Goal: Task Accomplishment & Management: Complete application form

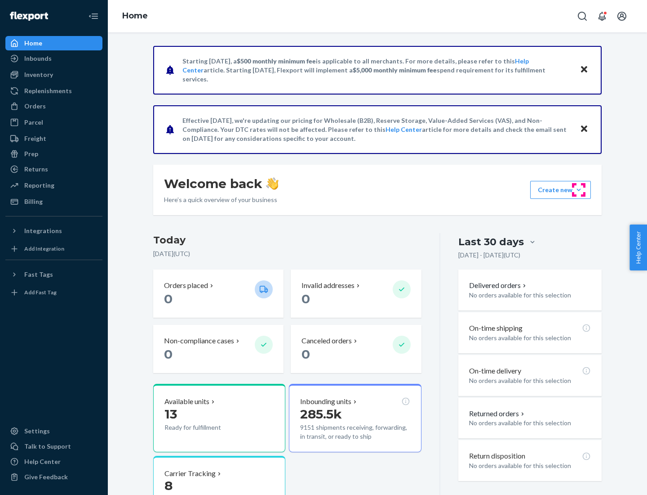
click at [579, 190] on button "Create new Create new inbound Create new order Create new product" at bounding box center [561, 190] width 61 height 18
click at [54, 58] on div "Inbounds" at bounding box center [53, 58] width 95 height 13
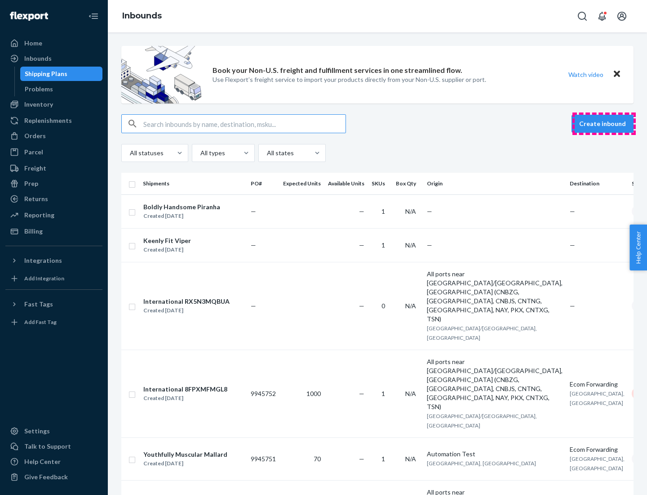
click at [604, 124] on button "Create inbound" at bounding box center [603, 124] width 62 height 18
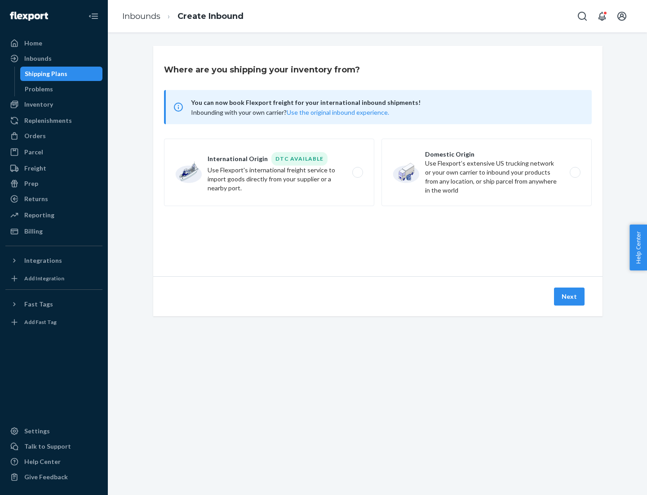
click at [487, 172] on label "Domestic Origin Use Flexport’s extensive US trucking network or your own carrie…" at bounding box center [487, 171] width 210 height 67
click at [575, 172] on input "Domestic Origin Use Flexport’s extensive US trucking network or your own carrie…" at bounding box center [578, 172] width 6 height 6
radio input "true"
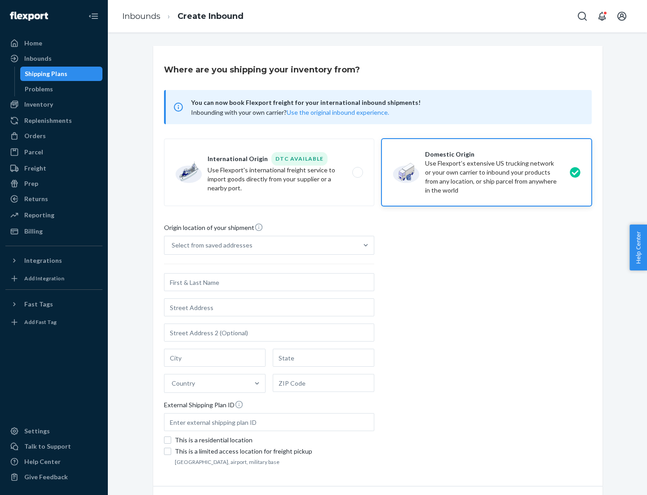
click at [210, 245] on div "Select from saved addresses" at bounding box center [212, 245] width 81 height 9
click at [173, 245] on input "Select from saved addresses" at bounding box center [172, 245] width 1 height 9
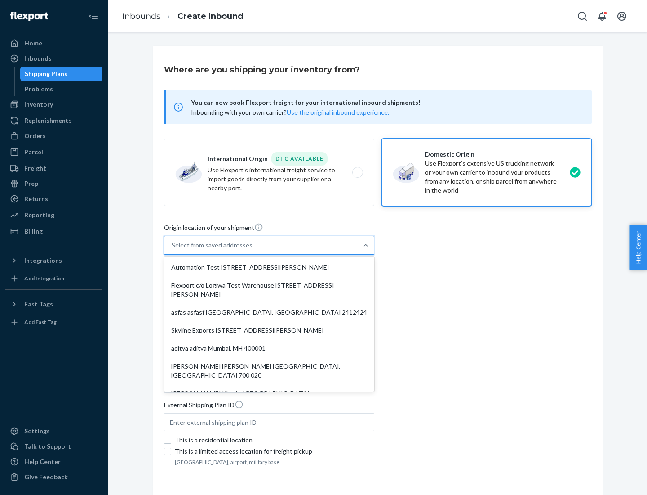
scroll to position [4, 0]
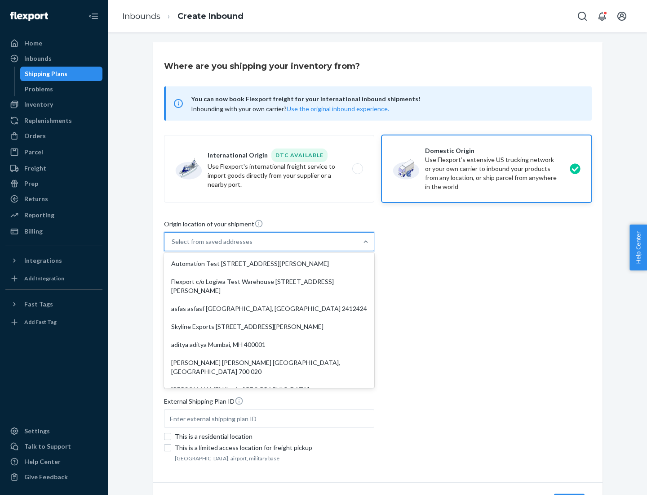
click at [269, 263] on div "Automation Test [STREET_ADDRESS][PERSON_NAME]" at bounding box center [269, 263] width 207 height 18
click at [173, 246] on input "option Automation Test [STREET_ADDRESS][PERSON_NAME]. 9 results available. Use …" at bounding box center [172, 241] width 1 height 9
type input "Automation Test"
type input "9th Floor"
type input "[GEOGRAPHIC_DATA]"
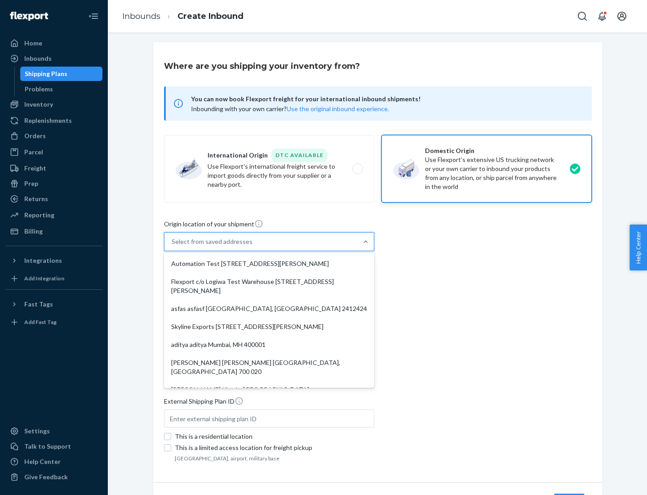
type input "CA"
type input "94104"
type input "[STREET_ADDRESS][PERSON_NAME]"
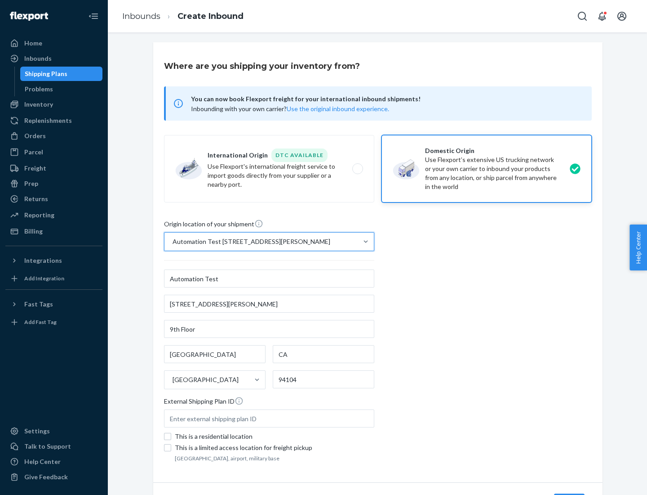
scroll to position [53, 0]
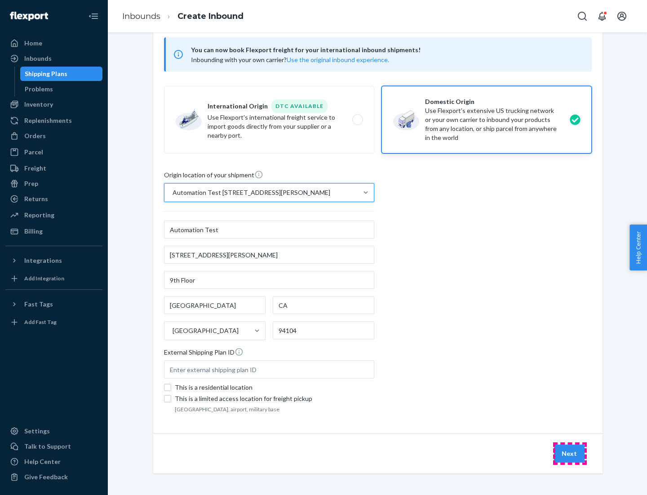
click at [570, 453] on button "Next" at bounding box center [569, 453] width 31 height 18
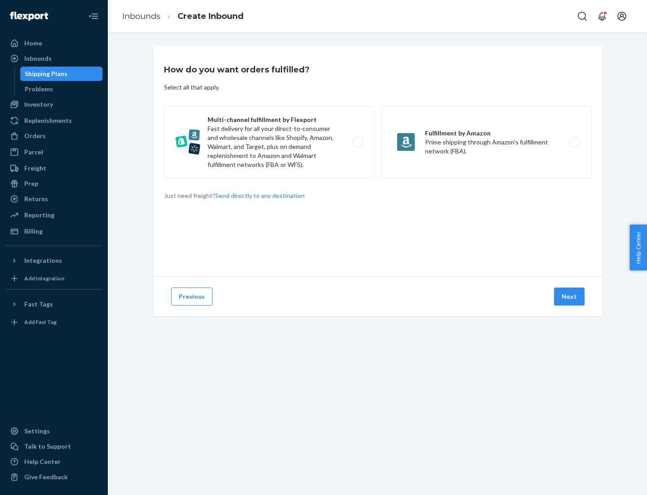
click at [269, 142] on label "Multi-channel fulfillment by Flexport Fast delivery for all your direct-to-cons…" at bounding box center [269, 142] width 210 height 72
click at [357, 142] on input "Multi-channel fulfillment by Flexport Fast delivery for all your direct-to-cons…" at bounding box center [360, 142] width 6 height 6
radio input "true"
click at [570, 296] on button "Next" at bounding box center [569, 296] width 31 height 18
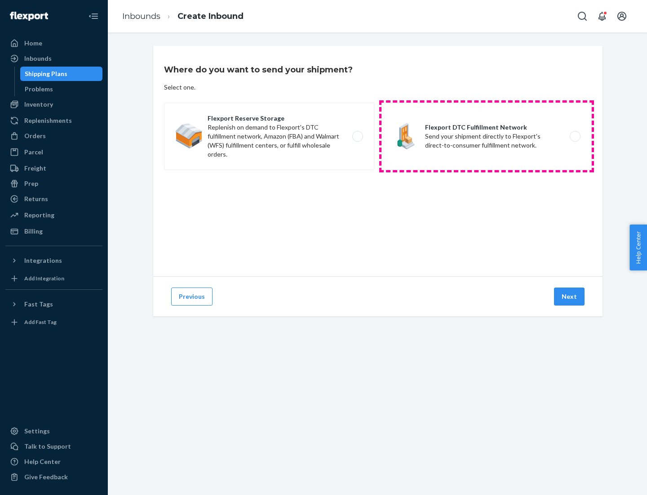
click at [487, 136] on label "Flexport DTC Fulfillment Network Send your shipment directly to Flexport's dire…" at bounding box center [487, 136] width 210 height 67
click at [575, 136] on input "Flexport DTC Fulfillment Network Send your shipment directly to Flexport's dire…" at bounding box center [578, 137] width 6 height 6
radio input "true"
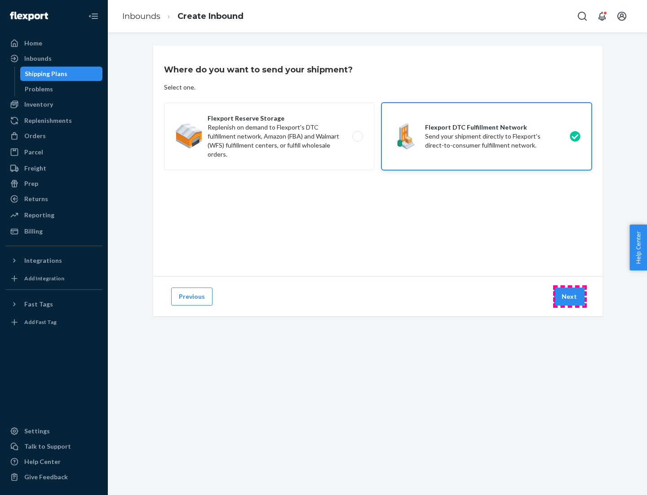
click at [570, 296] on button "Next" at bounding box center [569, 296] width 31 height 18
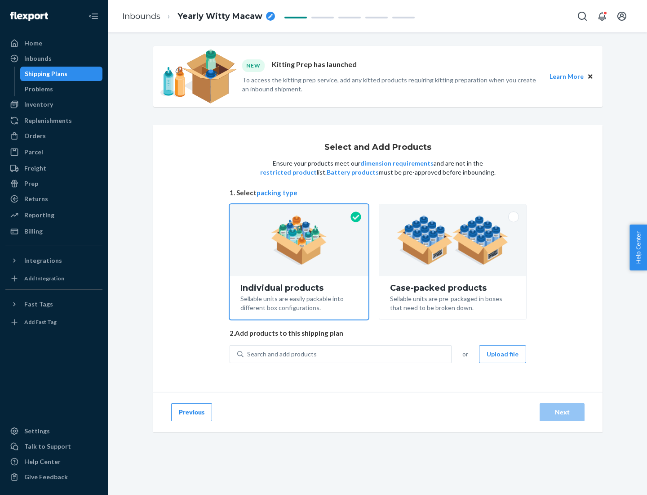
click at [453, 240] on img at bounding box center [453, 239] width 112 height 49
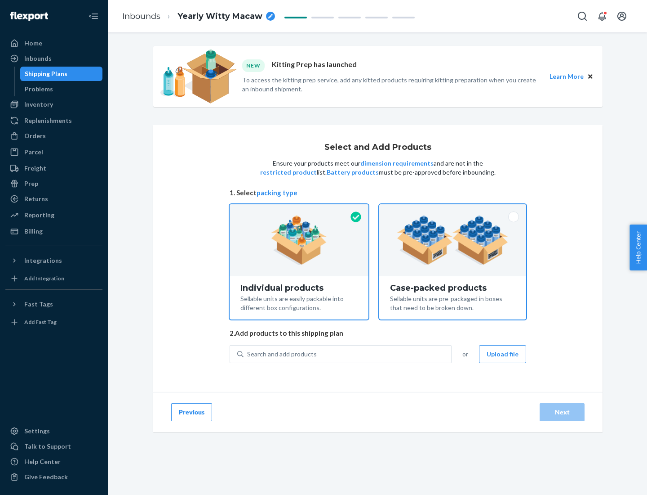
click at [453, 210] on input "Case-packed products Sellable units are pre-packaged in boxes that need to be b…" at bounding box center [453, 207] width 6 height 6
radio input "true"
radio input "false"
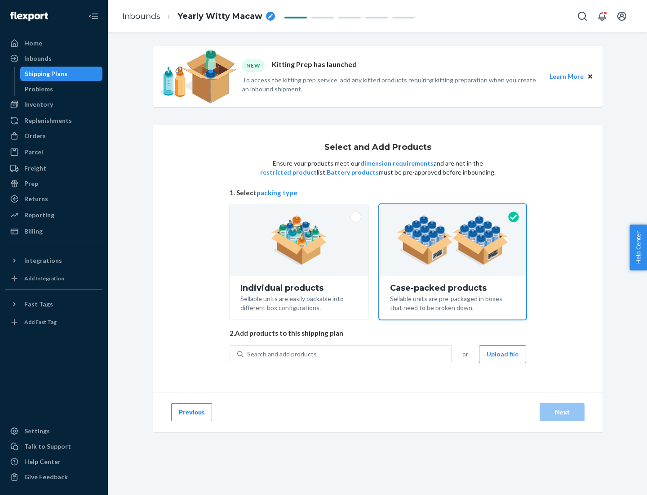
click at [348, 353] on div "Search and add products" at bounding box center [348, 354] width 208 height 16
click at [248, 353] on input "Search and add products" at bounding box center [247, 353] width 1 height 9
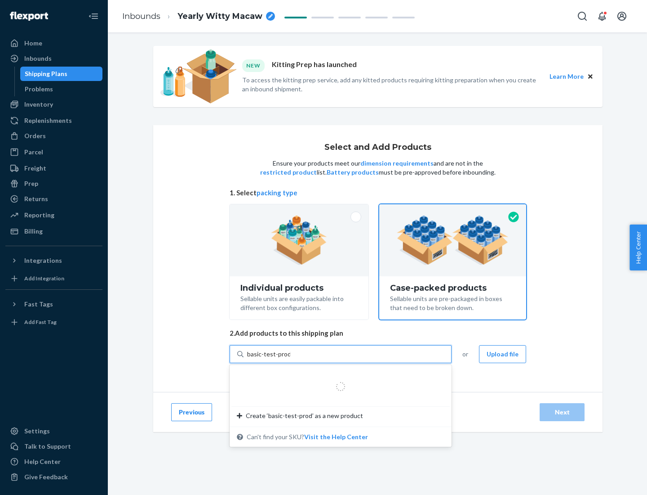
type input "basic-test-product-1"
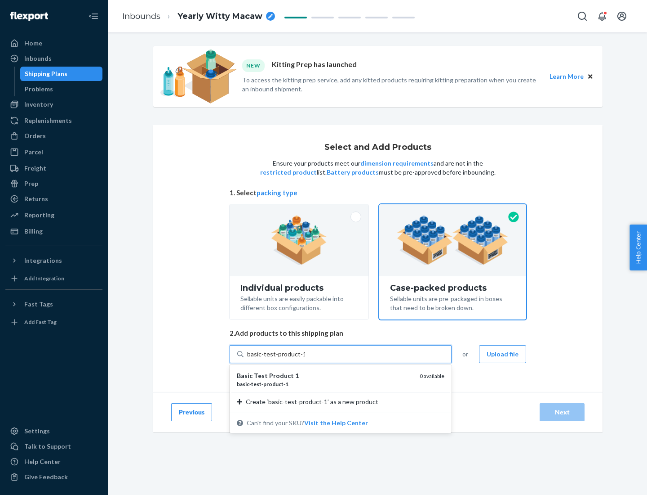
click at [325, 384] on div "basic - test - product - 1" at bounding box center [325, 384] width 176 height 8
click at [305, 358] on input "basic-test-product-1" at bounding box center [276, 353] width 58 height 9
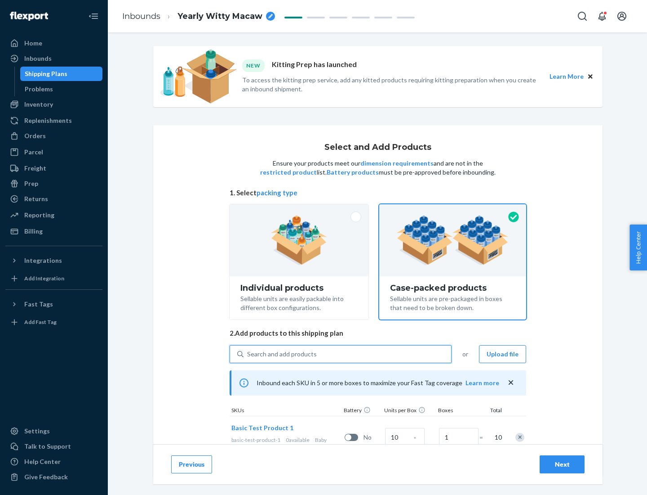
scroll to position [32, 0]
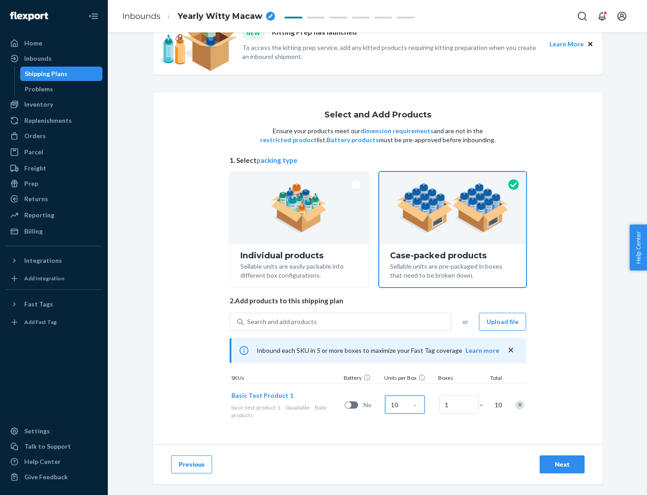
type input "10"
type input "7"
click at [562, 464] on div "Next" at bounding box center [563, 463] width 30 height 9
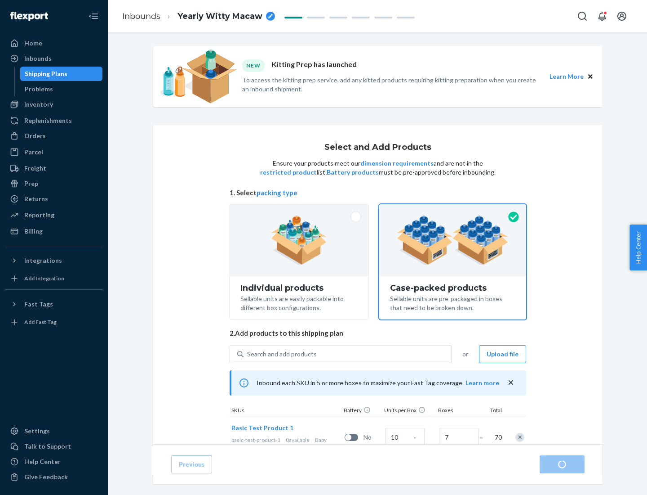
radio input "true"
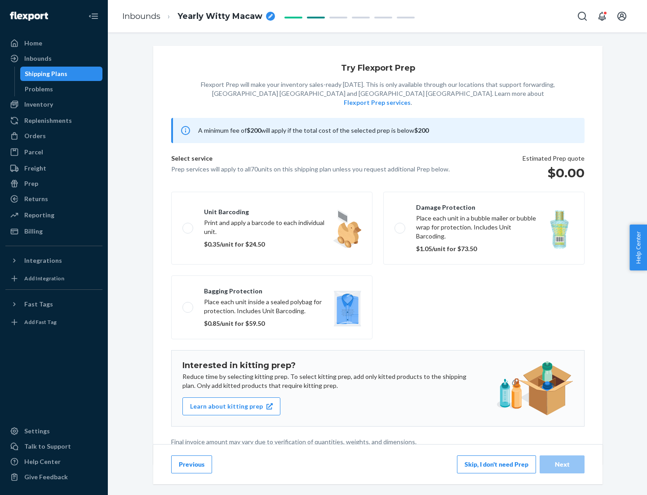
scroll to position [2, 0]
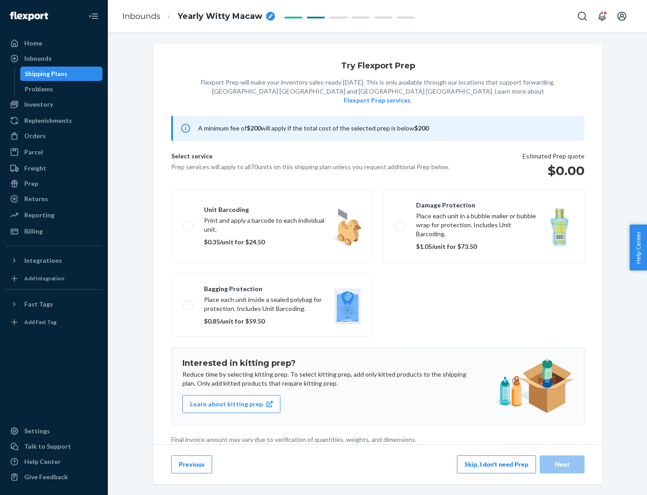
click at [272, 286] on label "Bagging protection Place each unit inside a sealed polybag for protection. Incl…" at bounding box center [271, 305] width 201 height 64
click at [188, 302] on input "Bagging protection Place each unit inside a sealed polybag for protection. Incl…" at bounding box center [186, 305] width 6 height 6
checkbox input "true"
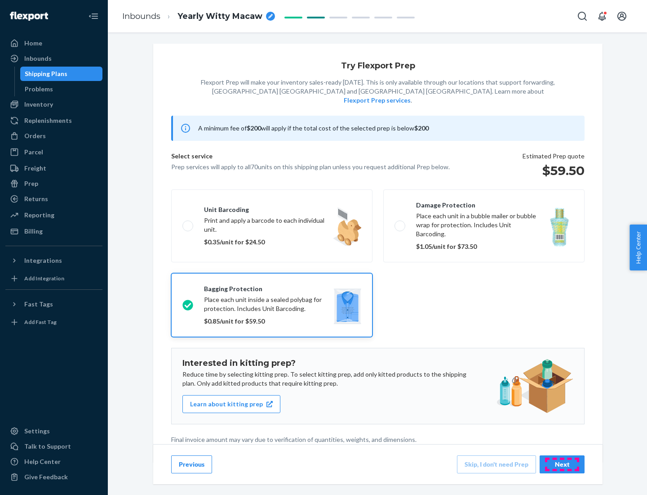
click at [562, 464] on div "Next" at bounding box center [563, 463] width 30 height 9
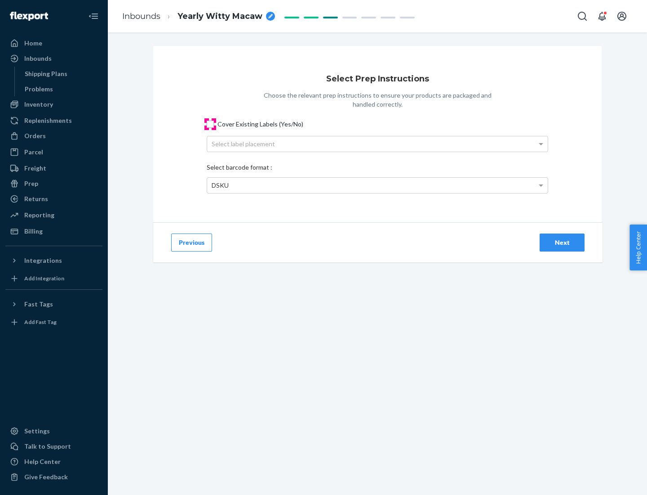
click at [210, 124] on input "Cover Existing Labels (Yes/No)" at bounding box center [210, 123] width 7 height 7
checkbox input "true"
click at [378, 143] on div "Select label placement" at bounding box center [377, 143] width 341 height 15
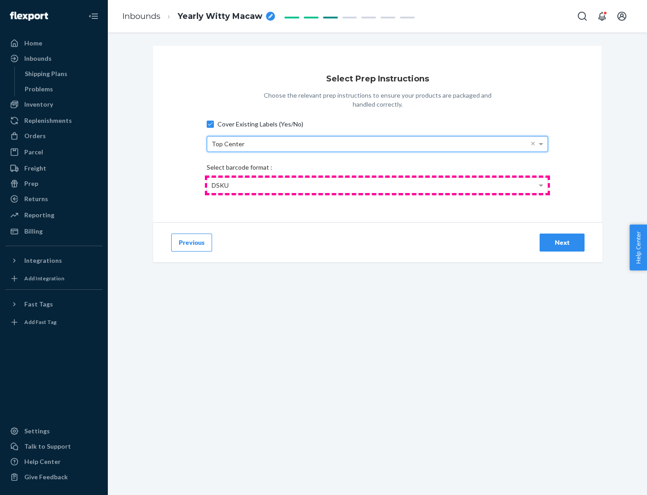
click at [378, 185] on div "DSKU" at bounding box center [377, 185] width 341 height 15
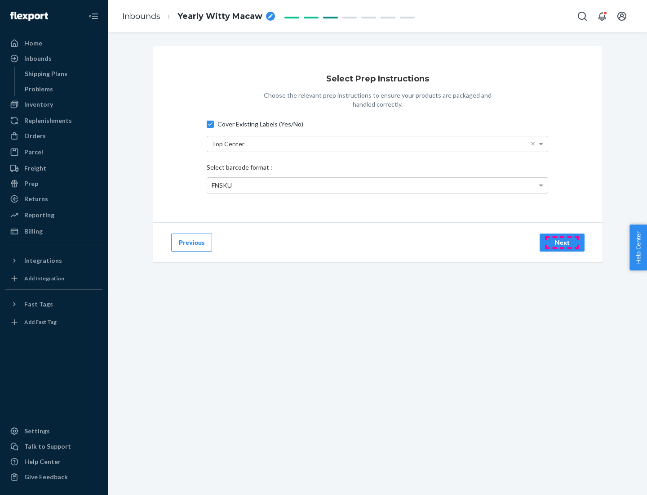
click at [562, 242] on div "Next" at bounding box center [563, 242] width 30 height 9
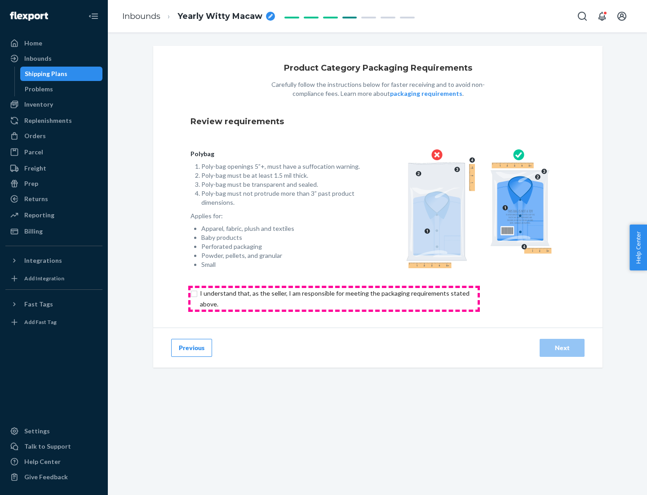
click at [334, 298] on input "checkbox" at bounding box center [340, 299] width 299 height 22
checkbox input "true"
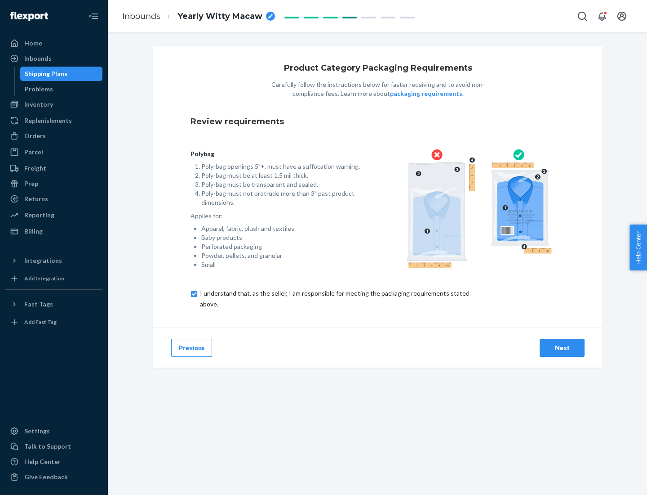
click at [562, 347] on div "Next" at bounding box center [563, 347] width 30 height 9
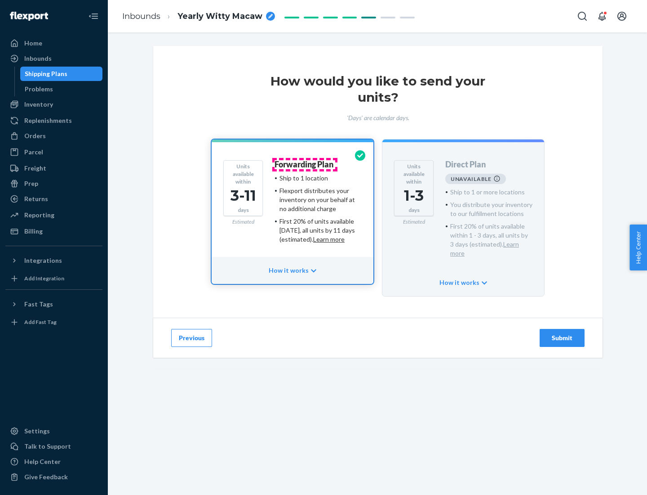
click at [305, 164] on h4 "Forwarding Plan" at bounding box center [304, 164] width 59 height 9
click at [562, 333] on div "Submit" at bounding box center [563, 337] width 30 height 9
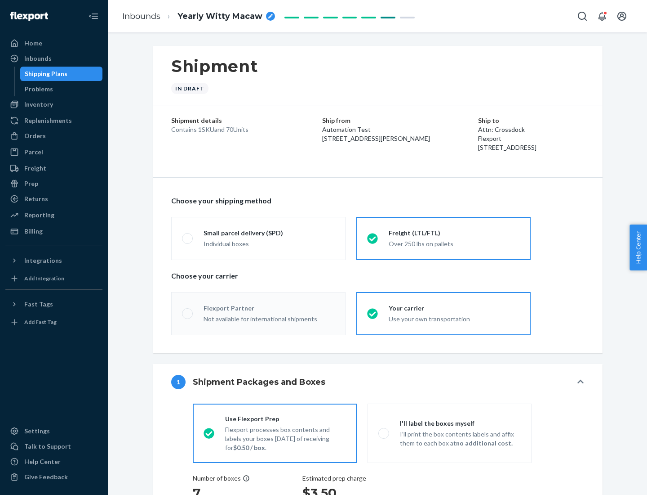
radio input "true"
radio input "false"
radio input "true"
radio input "false"
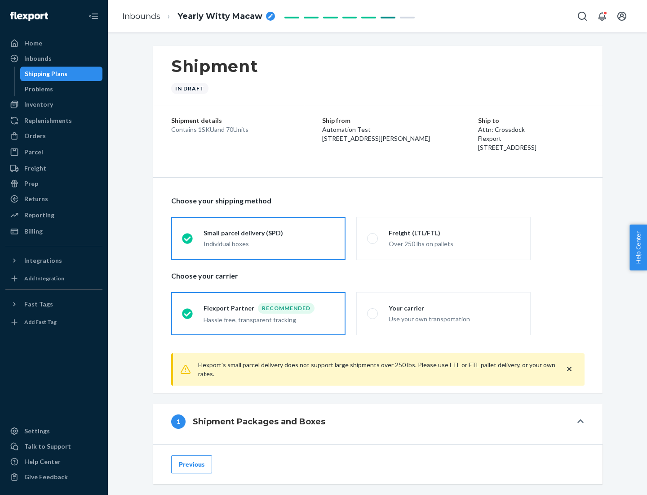
click at [444, 238] on div "Over 250 lbs on pallets" at bounding box center [454, 242] width 131 height 11
click at [373, 238] on input "Freight (LTL/FTL) Over 250 lbs on pallets" at bounding box center [370, 238] width 6 height 6
radio input "true"
radio input "false"
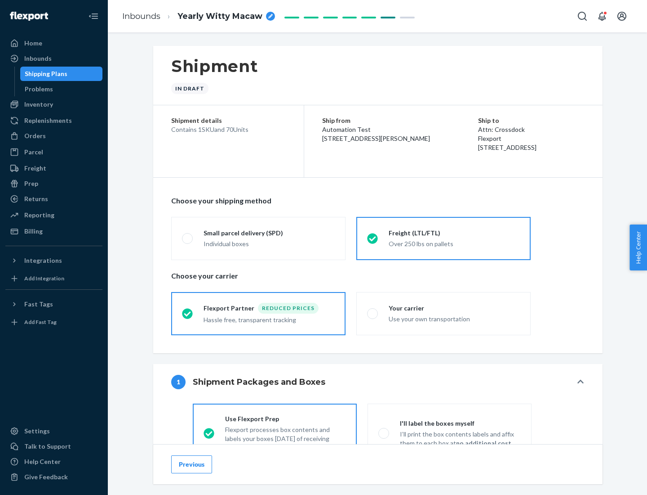
scroll to position [50, 0]
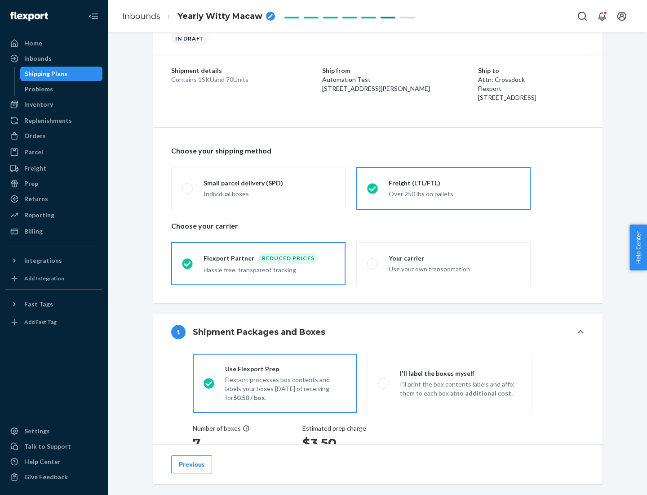
click at [444, 263] on div "Use your own transportation" at bounding box center [454, 268] width 131 height 11
click at [373, 263] on input "Your carrier Use your own transportation" at bounding box center [370, 263] width 6 height 6
radio input "true"
radio input "false"
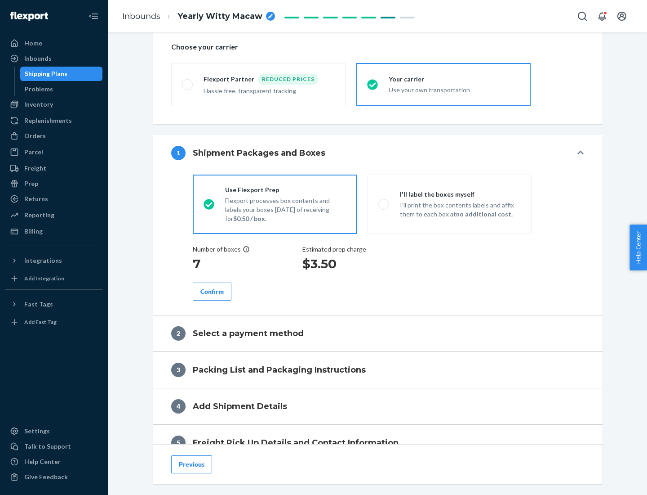
scroll to position [169, 0]
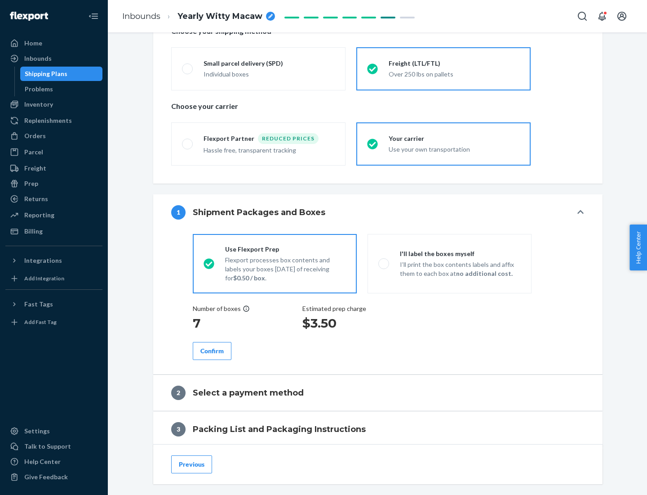
click at [450, 263] on p "I’ll print the box contents labels and affix them to each box at no additional …" at bounding box center [460, 269] width 121 height 18
click at [384, 263] on input "I'll label the boxes myself I’ll print the box contents labels and affix them t…" at bounding box center [382, 263] width 6 height 6
radio input "true"
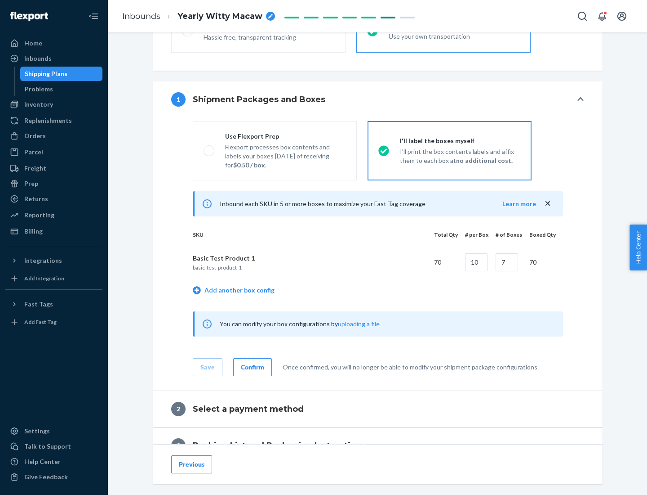
scroll to position [155, 0]
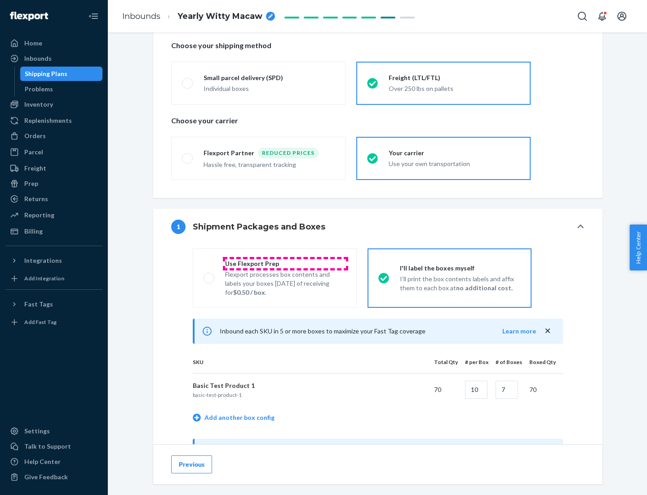
click at [285, 263] on div "Use Flexport Prep" at bounding box center [285, 263] width 121 height 9
click at [210, 275] on input "Use Flexport Prep Flexport processes box contents and labels your boxes [DATE] …" at bounding box center [207, 278] width 6 height 6
radio input "true"
radio input "false"
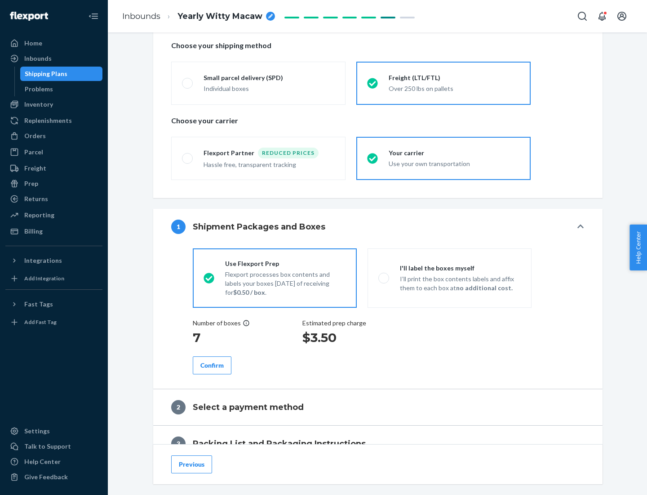
scroll to position [257, 0]
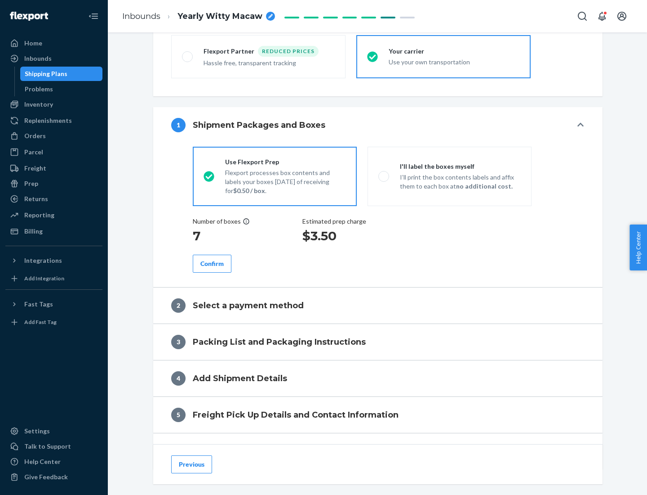
click at [212, 263] on div "Confirm" at bounding box center [212, 263] width 23 height 9
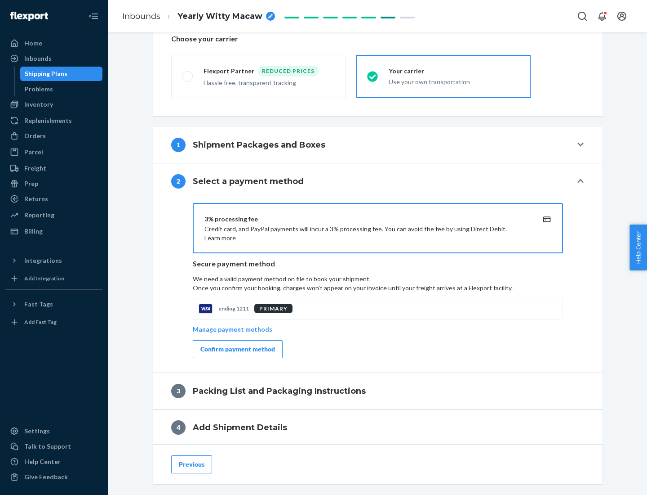
scroll to position [322, 0]
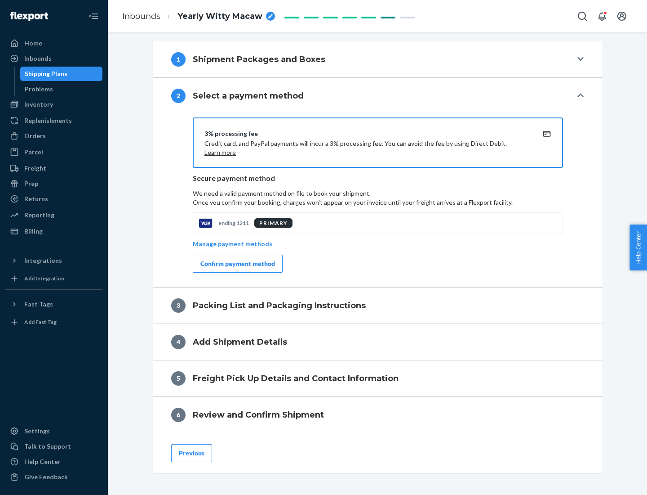
click at [237, 263] on div "Confirm payment method" at bounding box center [238, 263] width 75 height 9
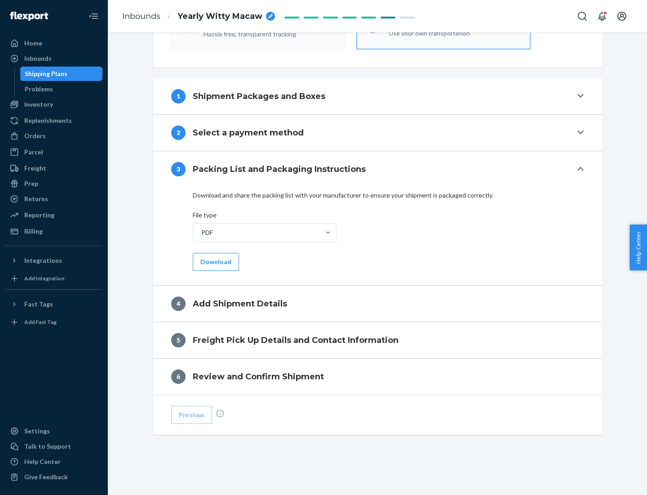
scroll to position [284, 0]
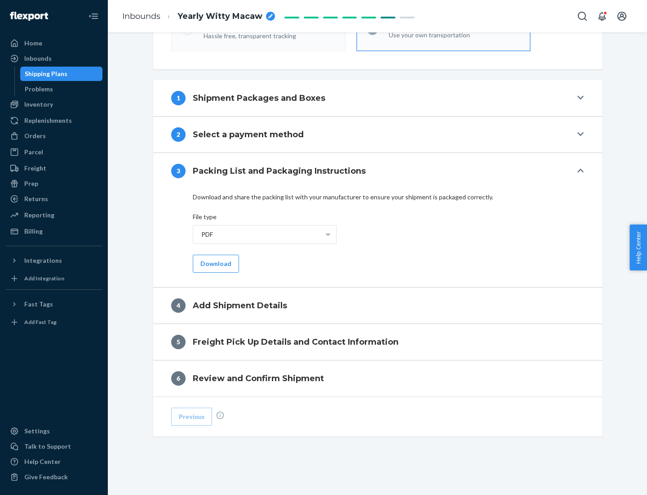
click at [215, 263] on button "Download" at bounding box center [216, 263] width 46 height 18
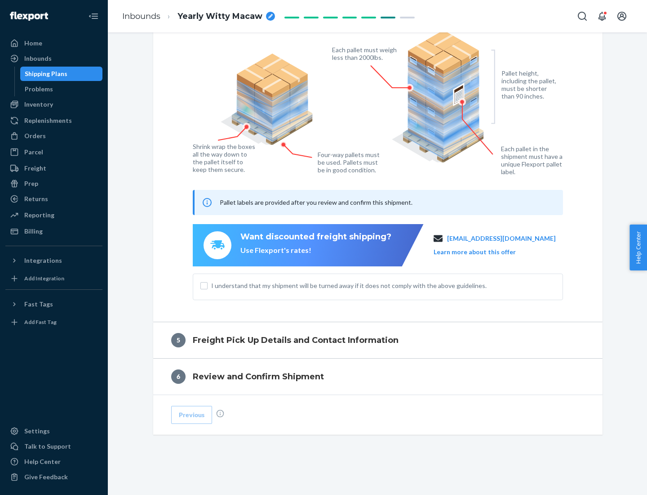
click at [378, 285] on span "I understand that my shipment will be turned away if it does not comply with th…" at bounding box center [383, 285] width 344 height 9
click at [208, 285] on input "I understand that my shipment will be turned away if it does not comply with th…" at bounding box center [204, 285] width 7 height 7
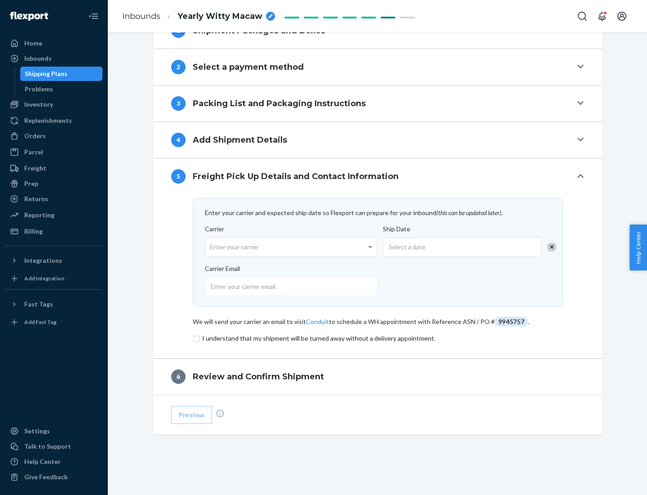
scroll to position [351, 0]
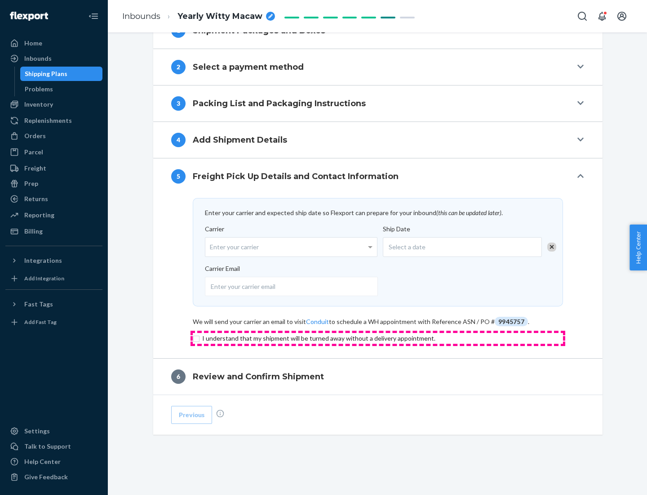
click at [378, 338] on input "checkbox" at bounding box center [378, 338] width 370 height 11
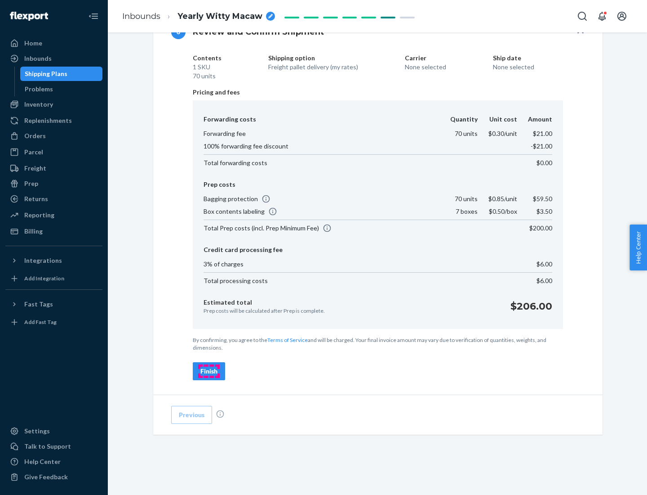
click at [209, 371] on div "Finish" at bounding box center [209, 370] width 17 height 9
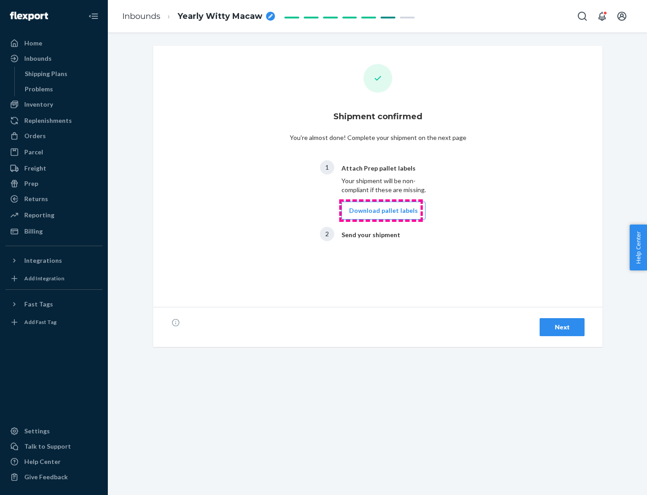
click at [381, 210] on button "Download pallet labels" at bounding box center [384, 210] width 84 height 18
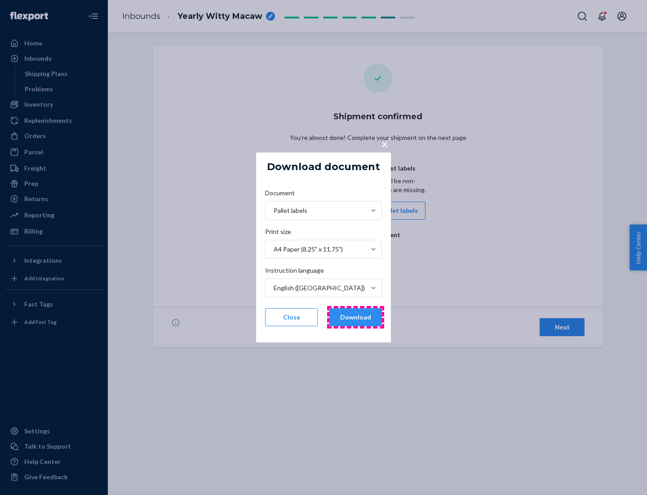
click at [356, 317] on button "Download" at bounding box center [356, 317] width 53 height 18
click at [384, 143] on span "×" at bounding box center [384, 143] width 7 height 15
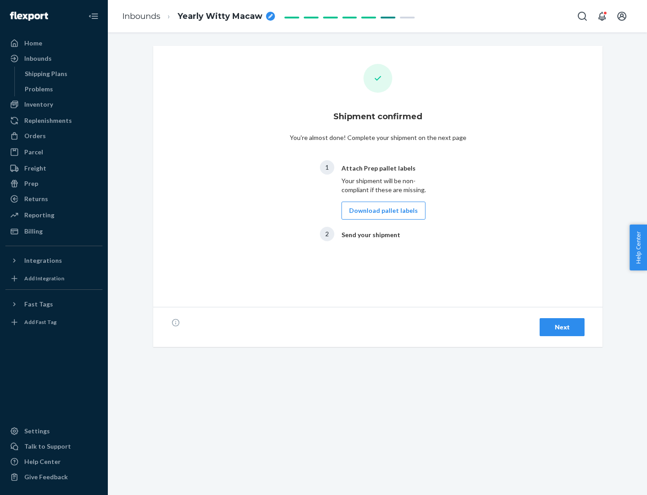
click at [562, 327] on div "Next" at bounding box center [563, 326] width 30 height 9
